Goal: Contribute content

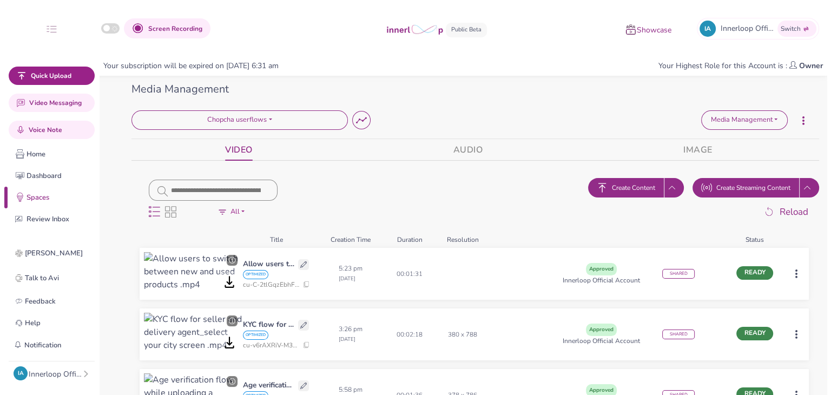
scroll to position [61, 0]
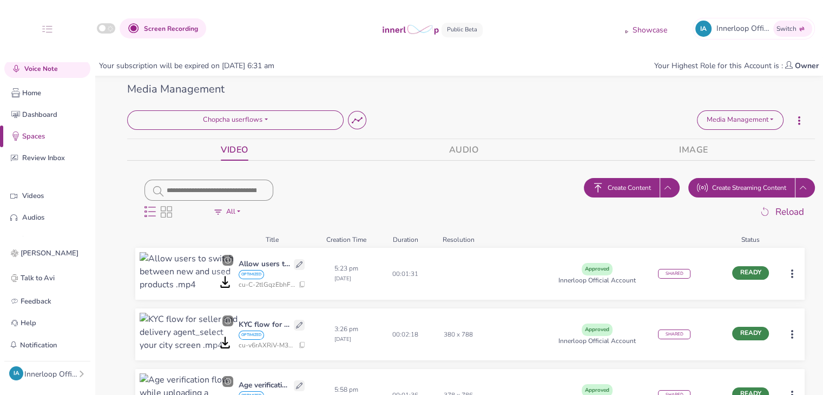
click at [639, 178] on button "Create Content" at bounding box center [622, 187] width 76 height 19
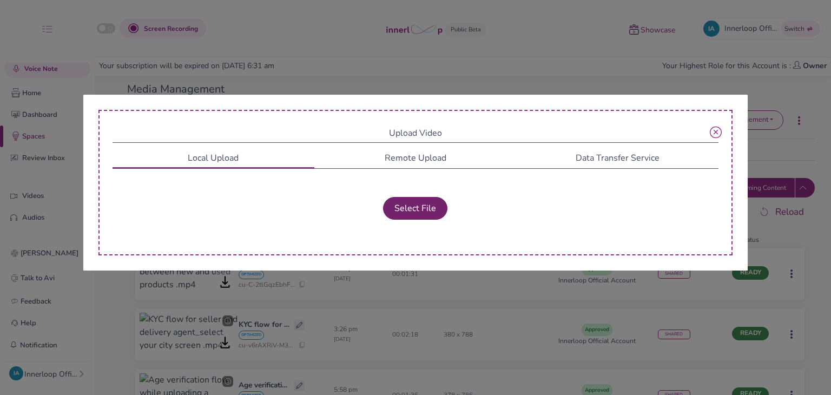
click at [417, 204] on button "Select File" at bounding box center [415, 208] width 64 height 23
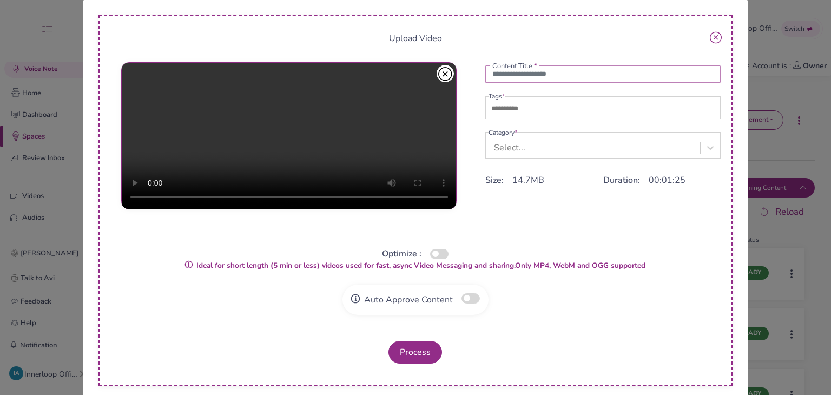
click at [512, 78] on input "text" at bounding box center [603, 73] width 236 height 17
type input "**********"
click at [532, 109] on input "text" at bounding box center [527, 108] width 76 height 13
type input "***"
click at [538, 149] on div "Select..." at bounding box center [595, 147] width 212 height 20
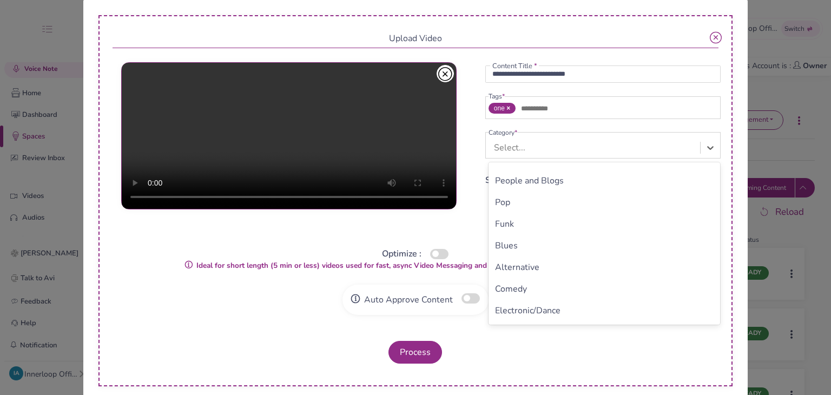
scroll to position [139, 0]
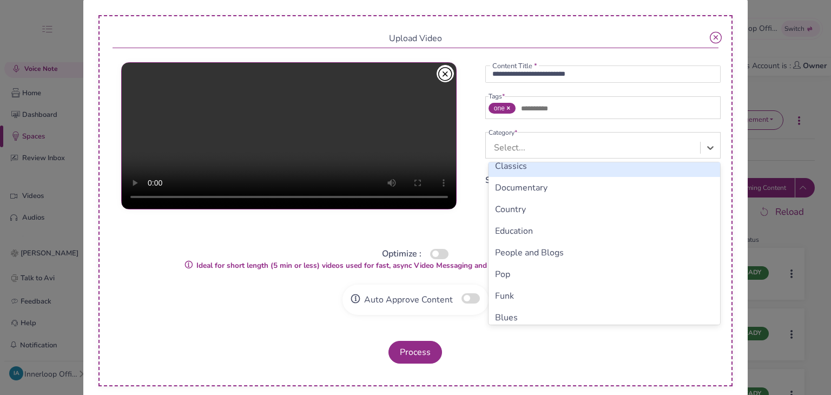
click at [528, 150] on div "Select..." at bounding box center [595, 147] width 212 height 20
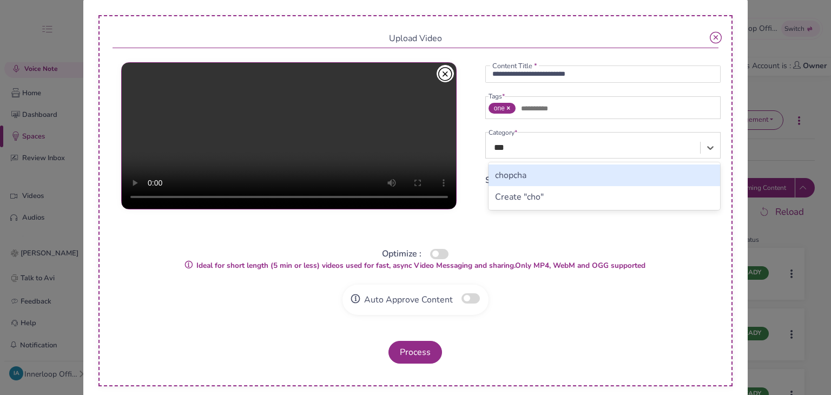
type input "****"
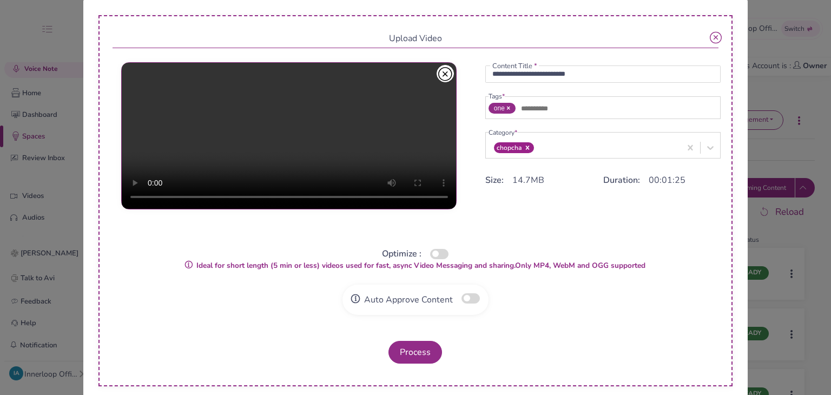
click at [444, 248] on div "Optimize :" at bounding box center [416, 253] width 607 height 13
click at [440, 254] on button "button" at bounding box center [439, 254] width 18 height 10
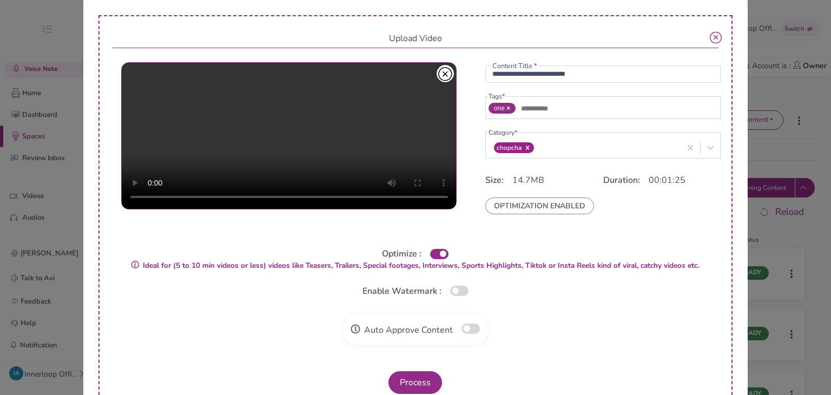
click at [469, 324] on button "button" at bounding box center [471, 329] width 18 height 10
click at [419, 384] on button "Process" at bounding box center [416, 382] width 54 height 23
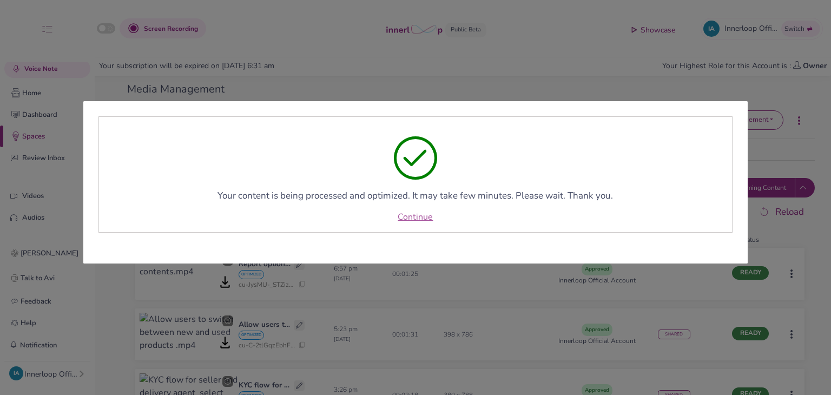
click at [410, 218] on link "Continue" at bounding box center [415, 217] width 35 height 13
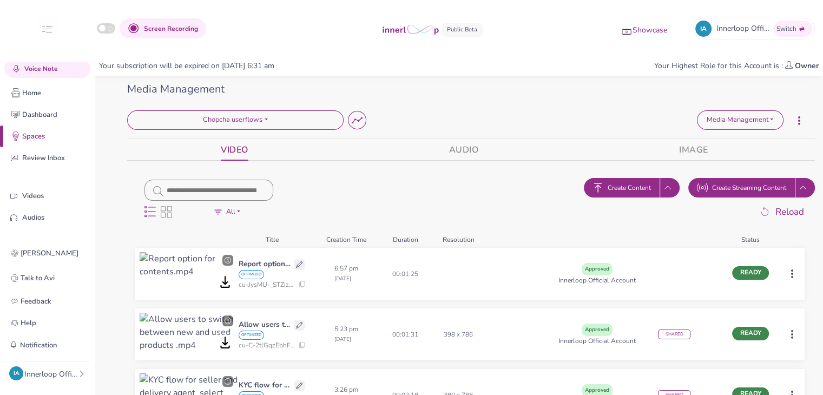
click at [792, 278] on html "Screen Recording Showcase IA Innerloop Official Switch Quick Upload Video Messa…" at bounding box center [411, 197] width 823 height 395
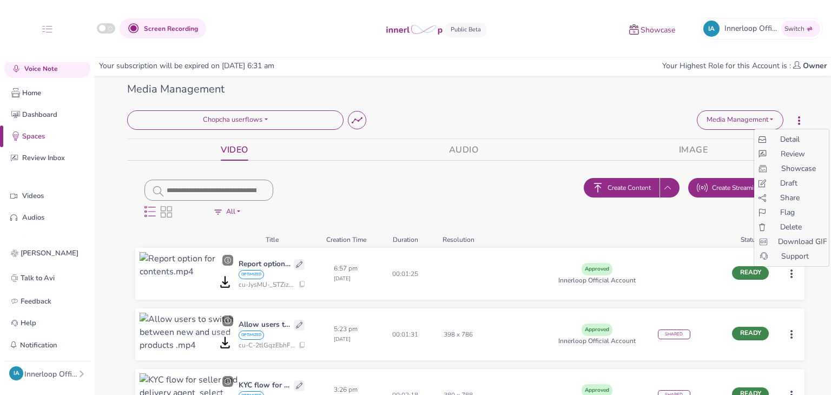
click at [791, 197] on span "Share" at bounding box center [789, 197] width 19 height 11
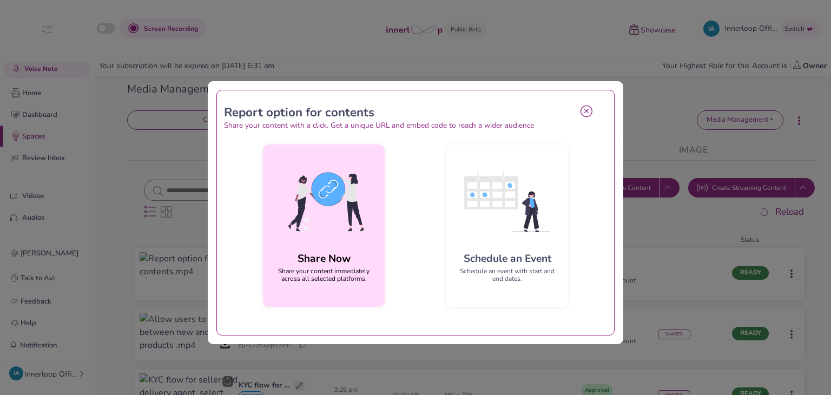
click at [325, 209] on img at bounding box center [324, 201] width 104 height 97
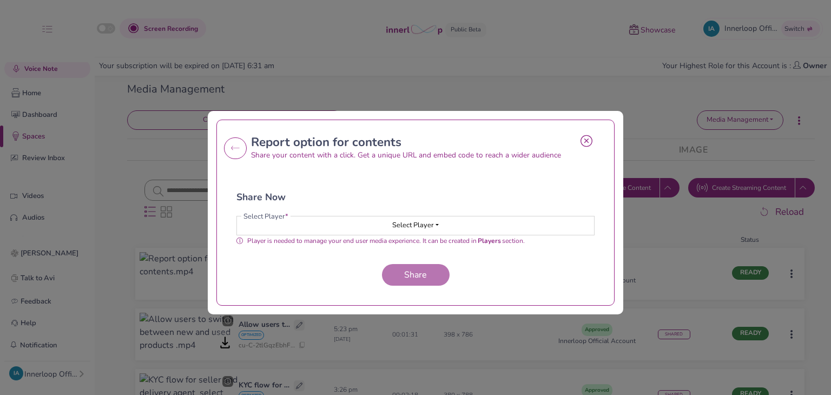
click at [408, 219] on button "Select Player" at bounding box center [415, 225] width 357 height 18
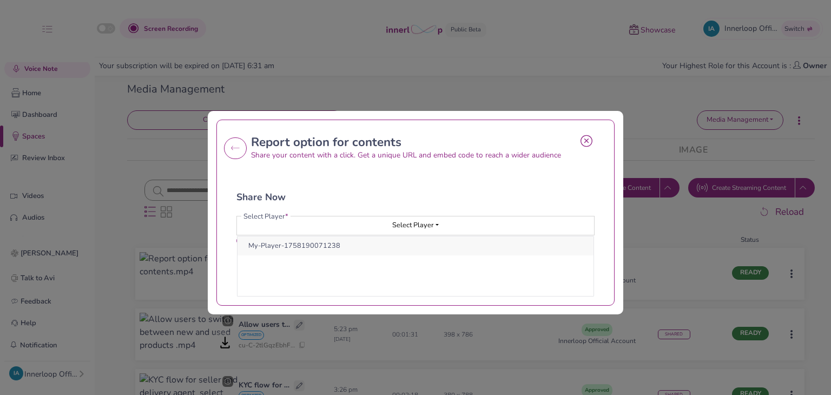
click at [369, 242] on button "My-Player-1758190071238" at bounding box center [416, 245] width 356 height 19
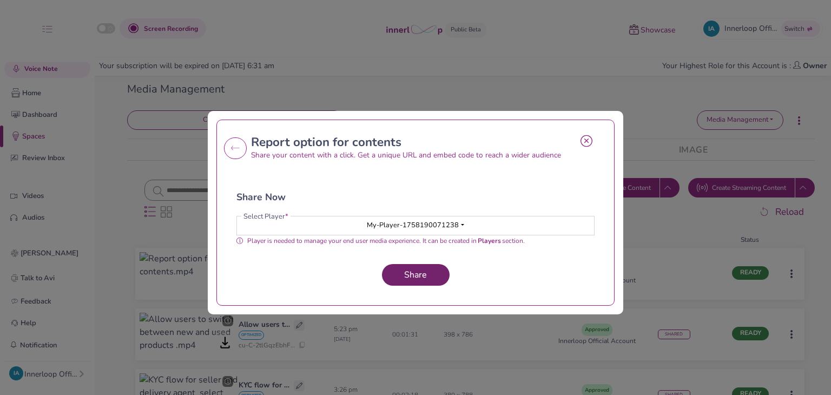
click at [400, 278] on span "Share" at bounding box center [415, 275] width 31 height 12
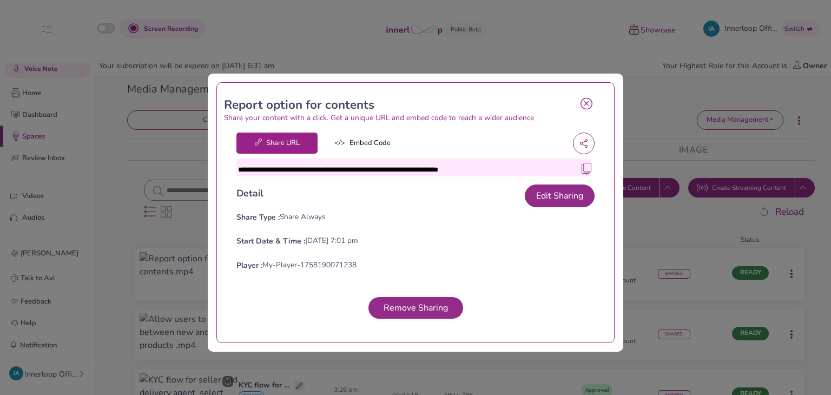
click at [581, 168] on img at bounding box center [586, 168] width 11 height 11
